Goal: Check status: Check status

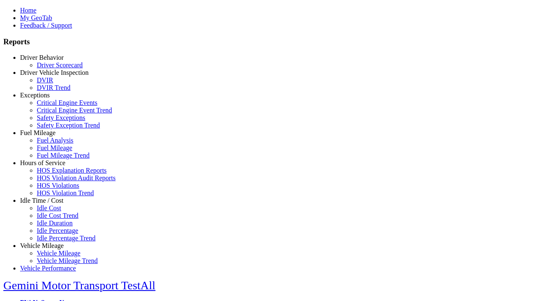
select select "**"
type input "**********"
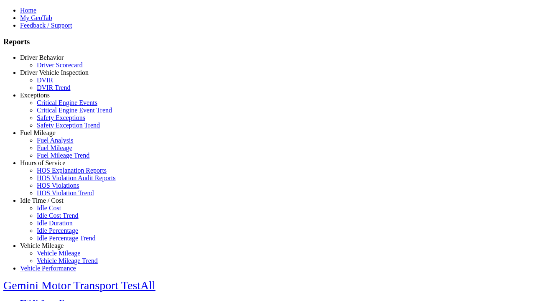
type input "**********"
